Goal: Use online tool/utility

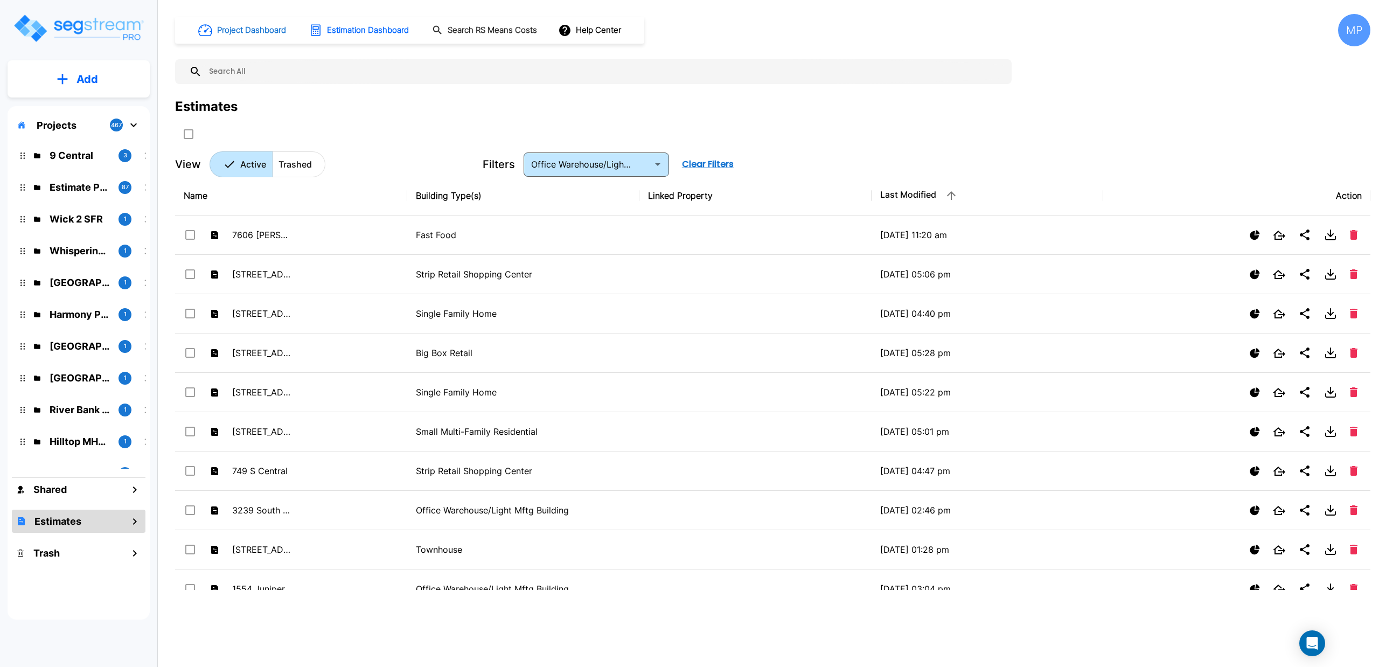
click at [233, 22] on button "Project Dashboard" at bounding box center [243, 30] width 98 height 24
click at [232, 29] on h1 "Project Dashboard" at bounding box center [251, 30] width 69 height 12
